Goal: Navigation & Orientation: Find specific page/section

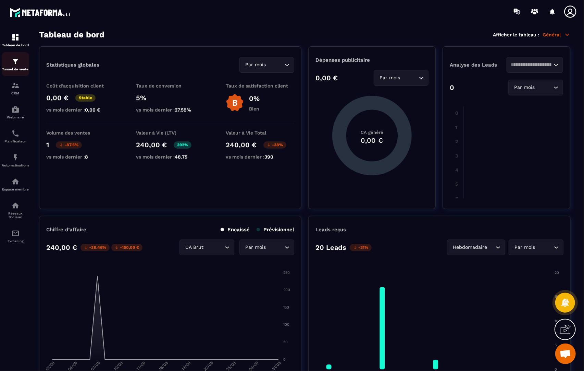
click at [24, 67] on div "Tunnel de vente" at bounding box center [15, 64] width 27 height 14
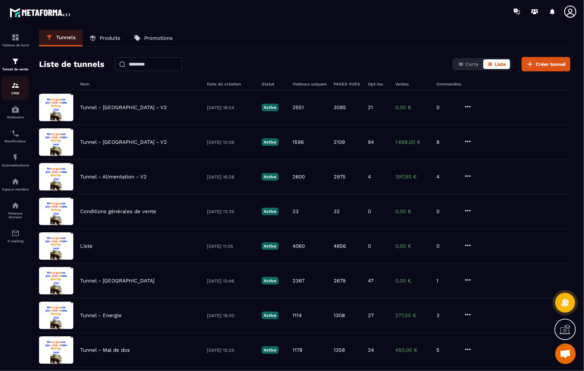
click at [24, 95] on p "CRM" at bounding box center [15, 93] width 27 height 4
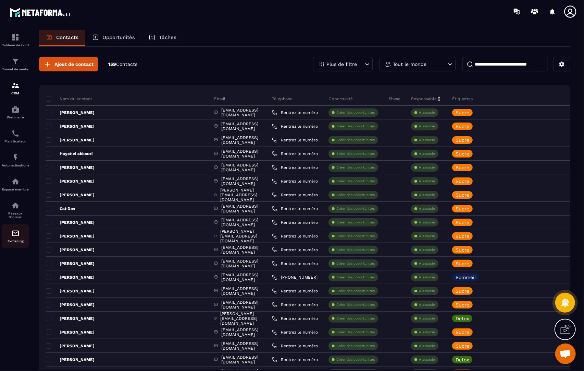
click at [15, 237] on img at bounding box center [15, 233] width 8 height 8
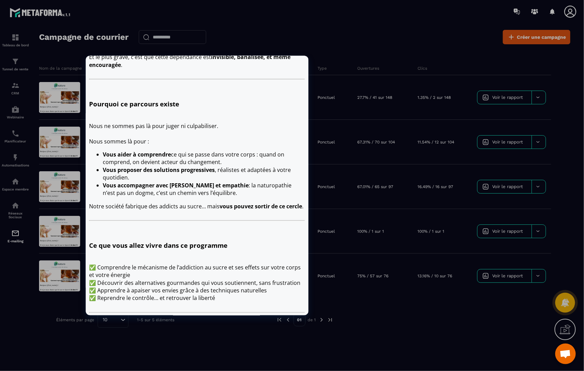
scroll to position [308, 0]
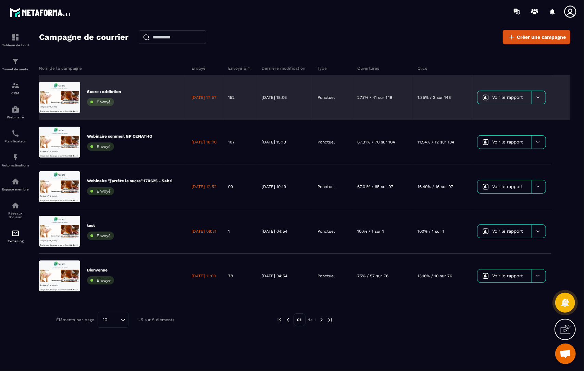
click at [120, 91] on p "Sucre : addiction" at bounding box center [104, 91] width 34 height 5
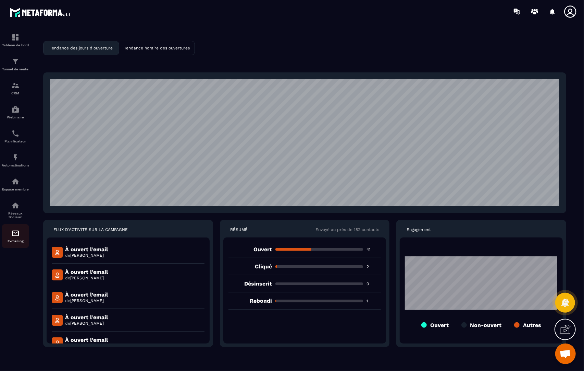
click at [26, 240] on div "E-mailing" at bounding box center [15, 236] width 27 height 14
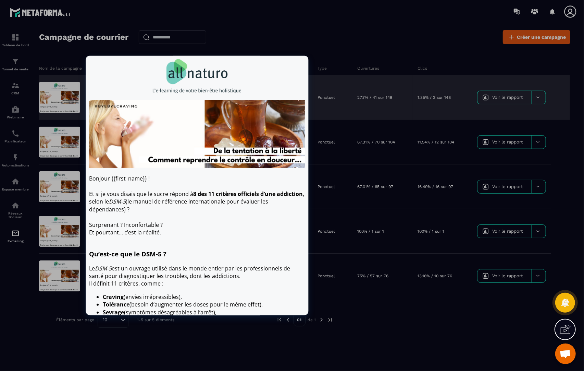
click at [57, 100] on div at bounding box center [59, 97] width 41 height 31
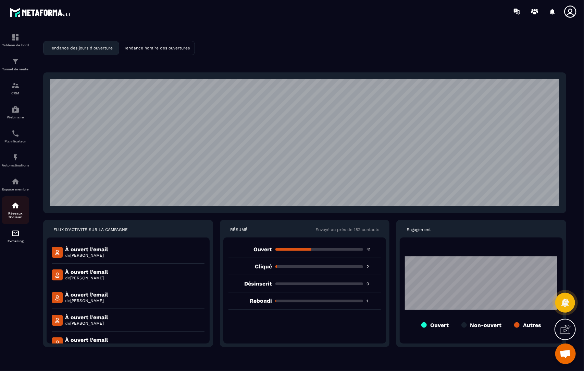
click at [17, 224] on link "Réseaux Sociaux" at bounding box center [15, 210] width 27 height 28
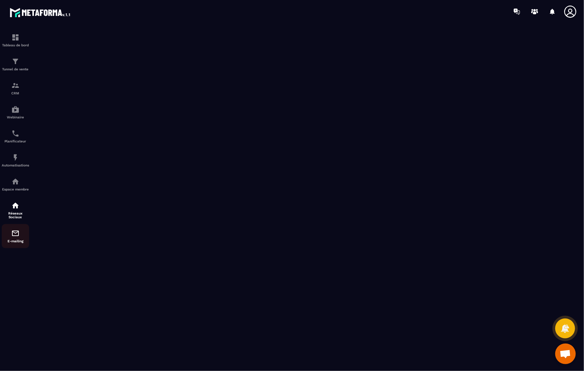
drag, startPoint x: 17, startPoint y: 224, endPoint x: 15, endPoint y: 242, distance: 17.6
click at [15, 242] on div "E-mailing" at bounding box center [15, 236] width 27 height 14
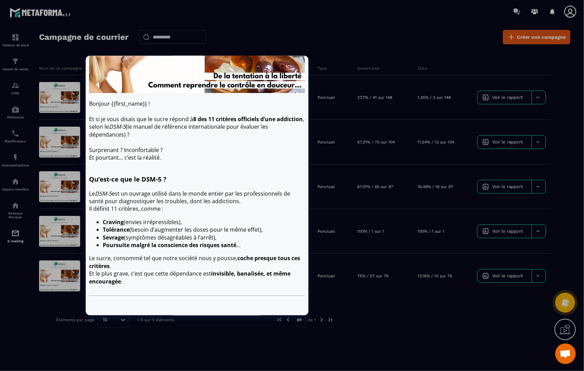
scroll to position [69, 0]
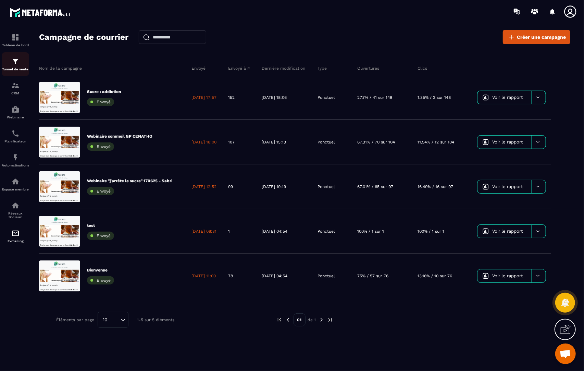
click at [25, 71] on p "Tunnel de vente" at bounding box center [15, 69] width 27 height 4
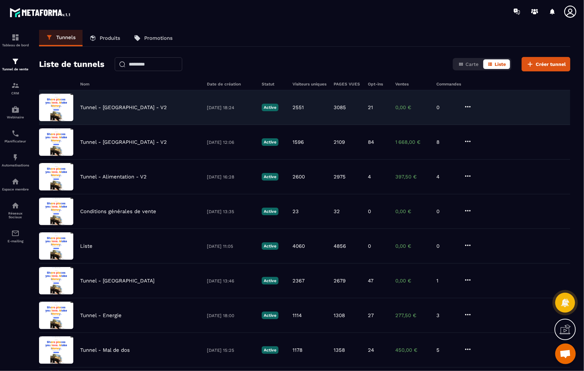
click at [125, 125] on div "Tunnel - [GEOGRAPHIC_DATA] - V2 [DATE] 18:24 Active 2551 3085 21 0,00 € 0" at bounding box center [305, 142] width 532 height 35
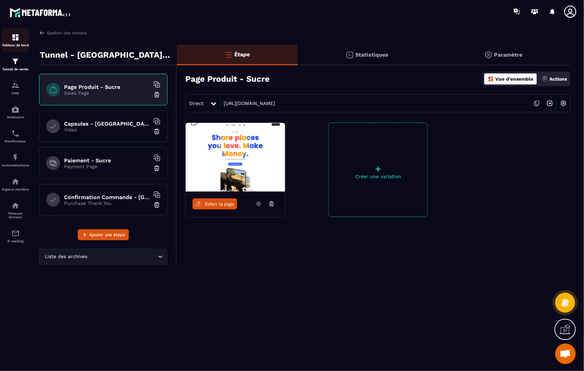
click at [17, 39] on img at bounding box center [15, 37] width 8 height 8
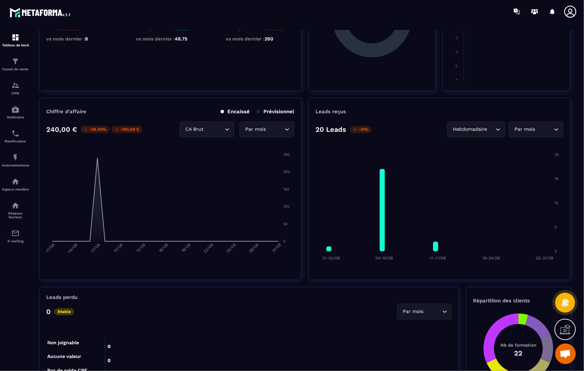
scroll to position [137, 0]
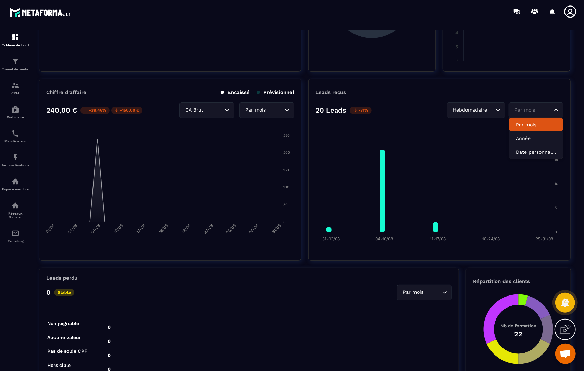
click at [523, 107] on div "Par mois" at bounding box center [533, 110] width 40 height 8
click at [490, 112] on input "Search for option" at bounding box center [491, 110] width 5 height 8
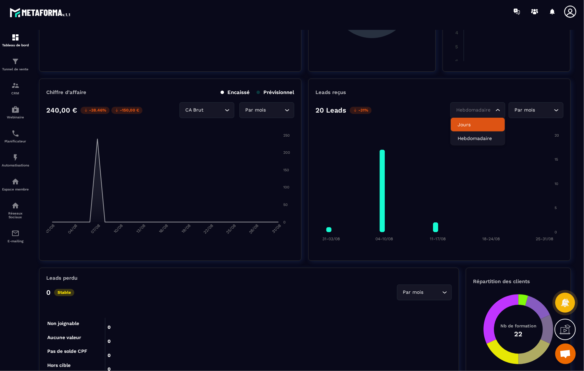
click at [486, 126] on p "Jours" at bounding box center [478, 124] width 40 height 7
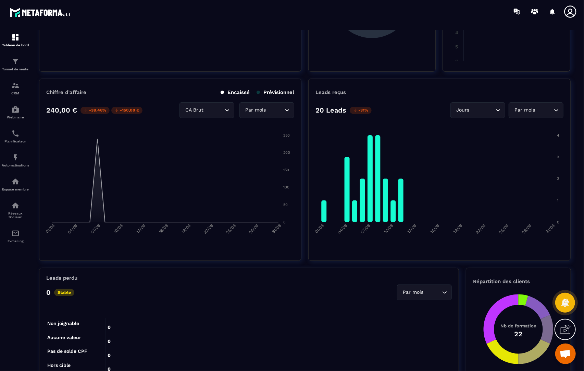
scroll to position [151, 0]
